Goal: Task Accomplishment & Management: Use online tool/utility

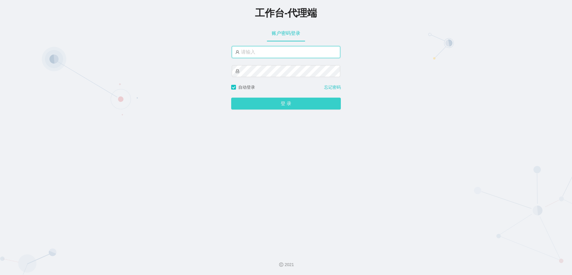
type input "laosan"
click at [280, 102] on button "登 录" at bounding box center [286, 104] width 110 height 12
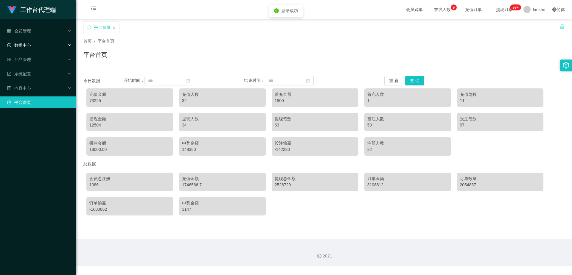
click at [48, 46] on div "数据中心" at bounding box center [38, 45] width 76 height 12
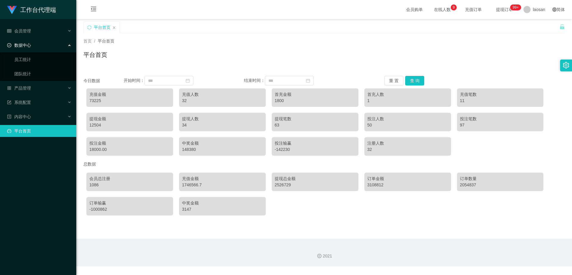
click at [53, 43] on div "数据中心" at bounding box center [38, 45] width 76 height 12
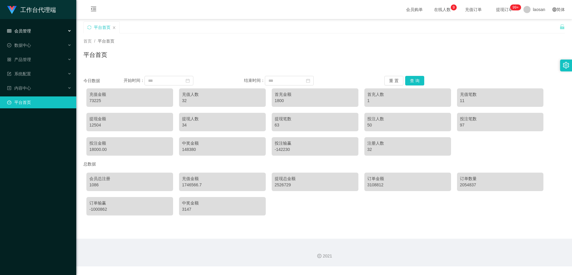
click at [60, 31] on div "会员管理" at bounding box center [38, 31] width 76 height 12
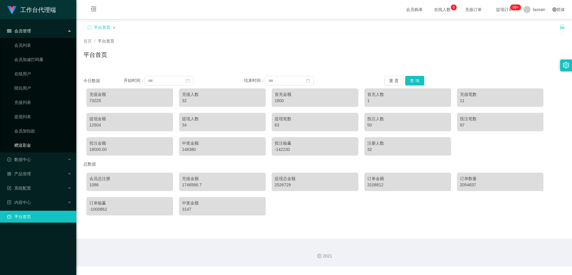
click at [42, 142] on link "赠送彩金" at bounding box center [42, 145] width 57 height 12
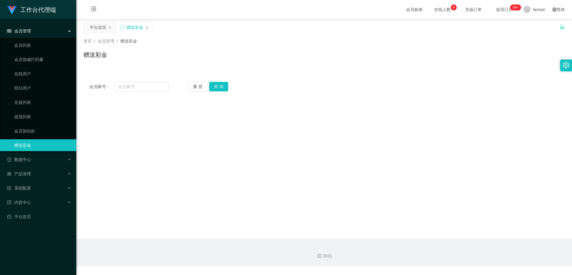
click at [69, 30] on icon at bounding box center [70, 30] width 3 height 0
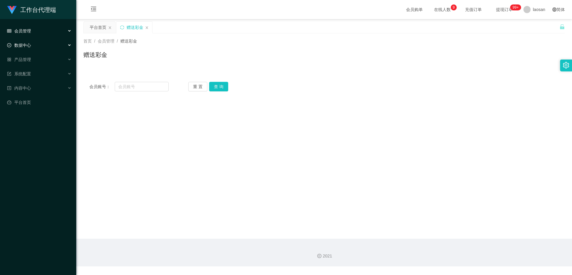
click at [67, 44] on div "数据中心" at bounding box center [38, 45] width 76 height 12
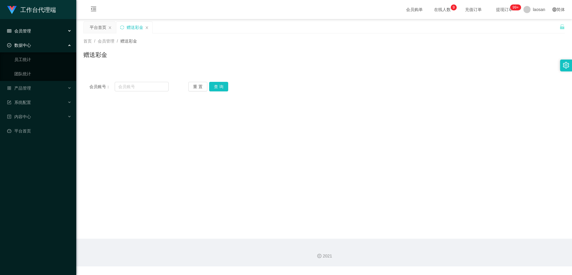
click at [67, 44] on div "数据中心" at bounding box center [38, 45] width 76 height 12
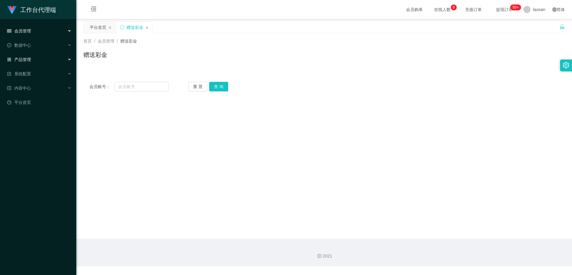
click at [57, 61] on div "产品管理" at bounding box center [38, 60] width 76 height 12
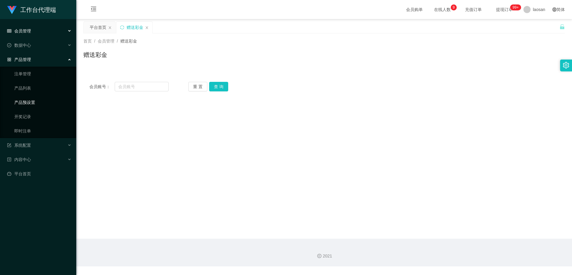
click at [41, 103] on link "产品预设置" at bounding box center [42, 103] width 57 height 12
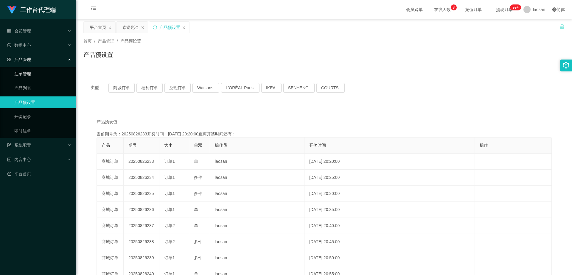
click at [49, 75] on link "注单管理" at bounding box center [42, 74] width 57 height 12
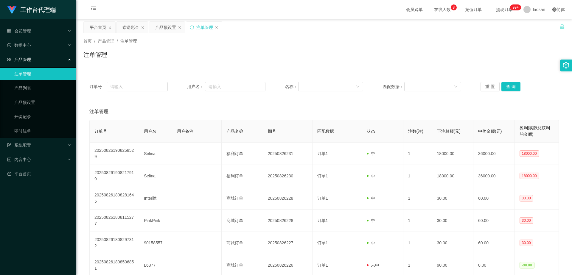
click at [269, 53] on div "注单管理" at bounding box center [324, 57] width 482 height 14
